Goal: Use online tool/utility: Utilize a website feature to perform a specific function

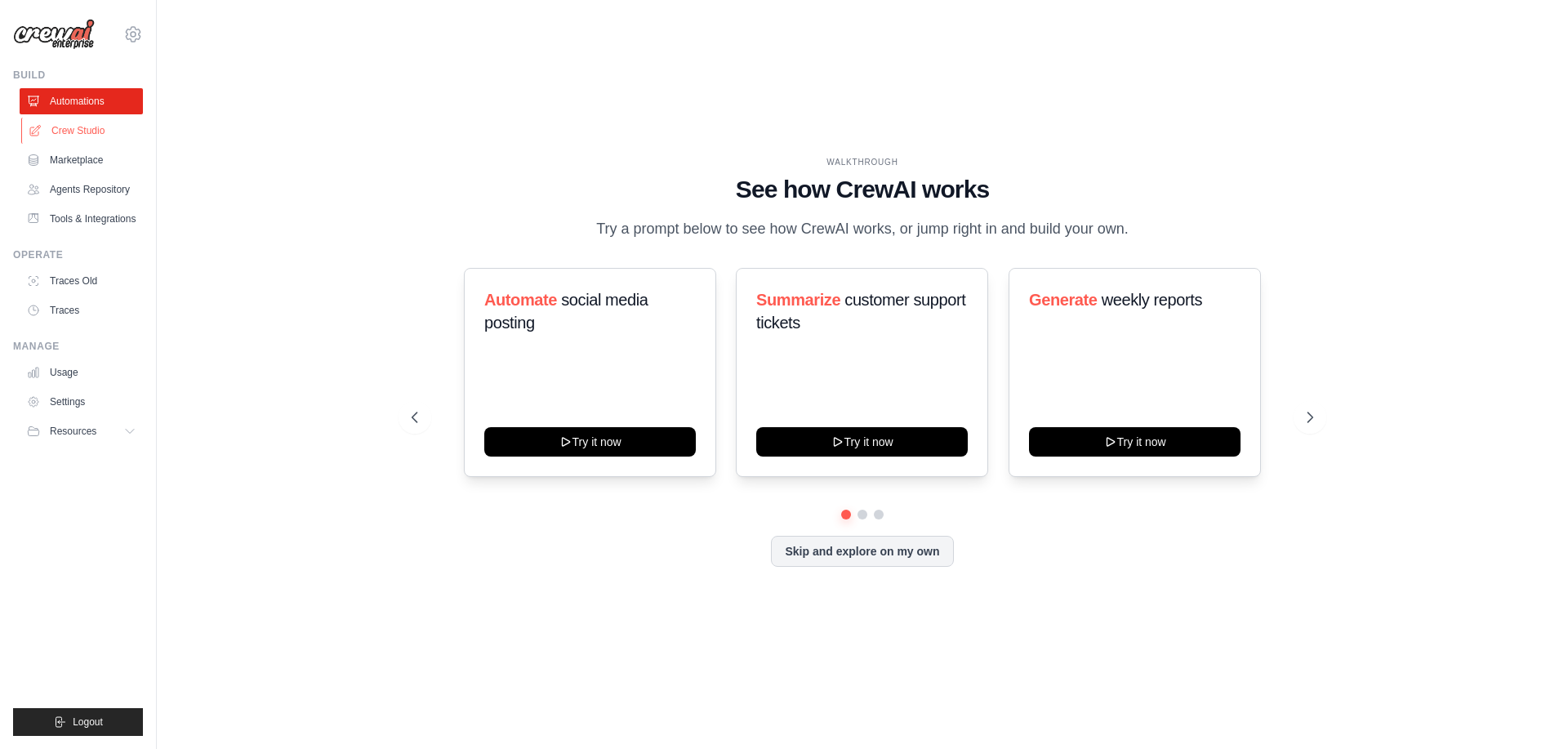
click at [83, 131] on link "Crew Studio" at bounding box center [83, 130] width 123 height 26
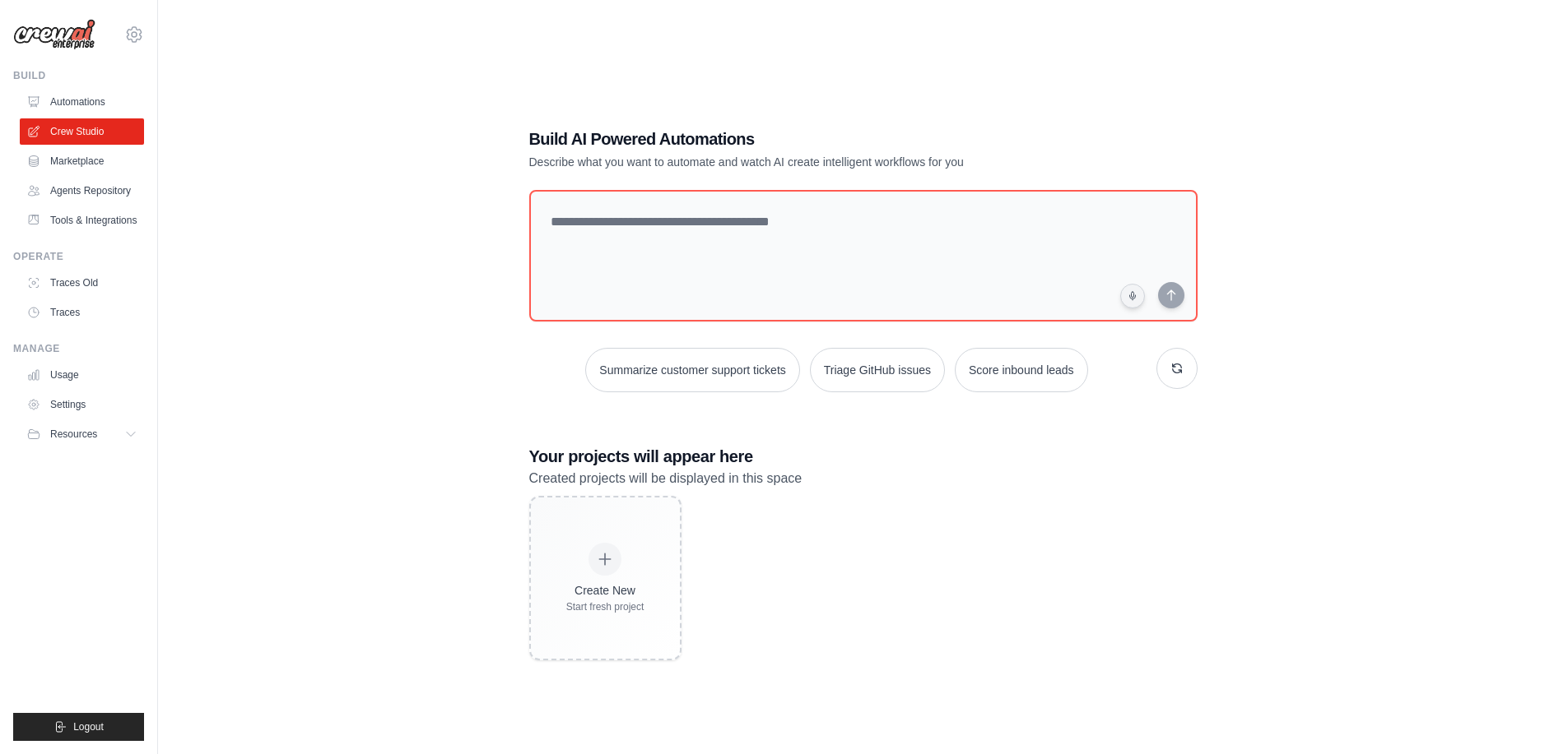
drag, startPoint x: 385, startPoint y: 385, endPoint x: 421, endPoint y: 382, distance: 36.1
click at [386, 384] on div "Build AI Powered Automations Describe what you want to automate and watch AI cr…" at bounding box center [863, 393] width 1357 height 754
click at [742, 422] on div "Build AI Powered Automations Describe what you want to automate and watch AI cr…" at bounding box center [863, 393] width 708 height 585
